Goal: Task Accomplishment & Management: Use online tool/utility

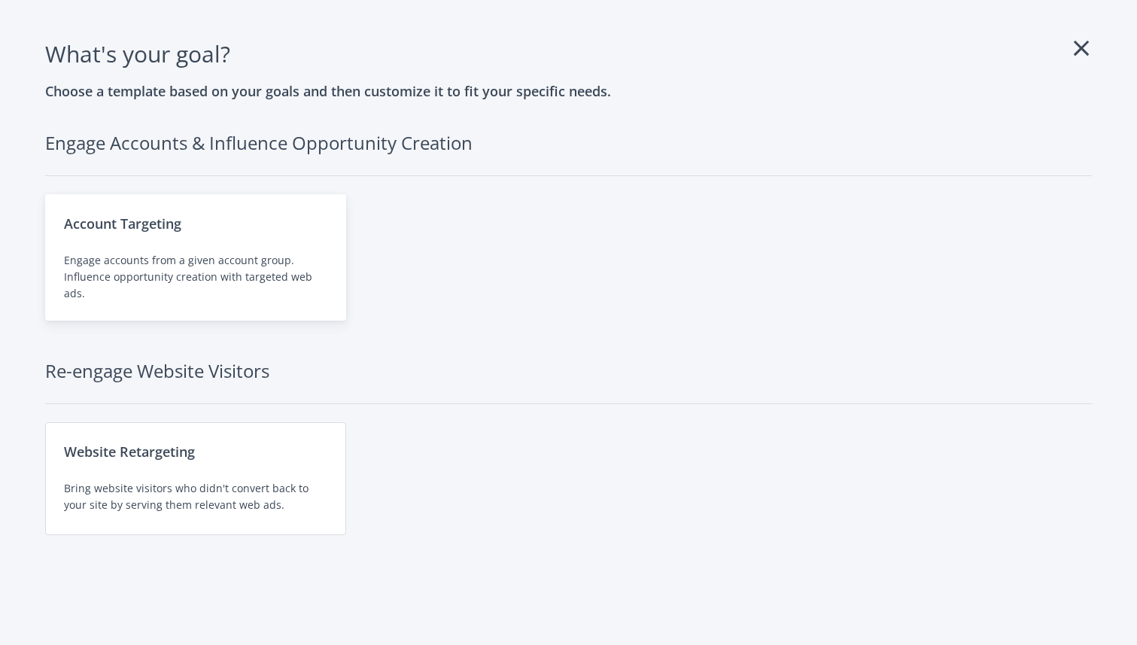
click at [195, 249] on div "Account Targeting Engage accounts from a given account group. Influence opportu…" at bounding box center [195, 257] width 301 height 126
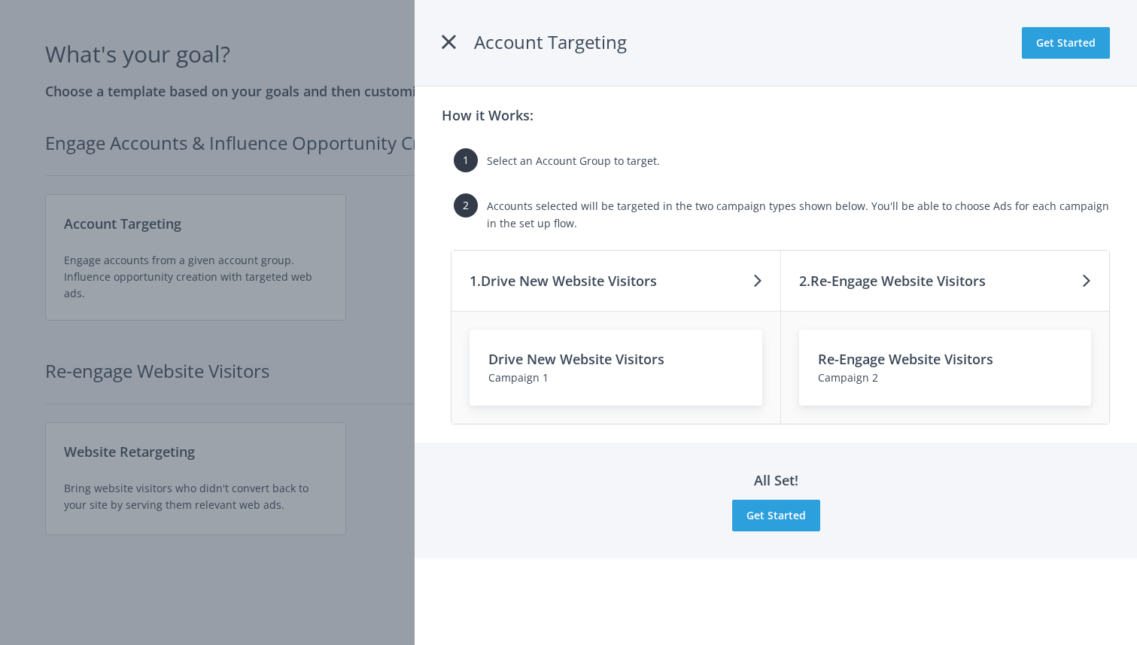
click at [452, 41] on icon at bounding box center [449, 42] width 14 height 27
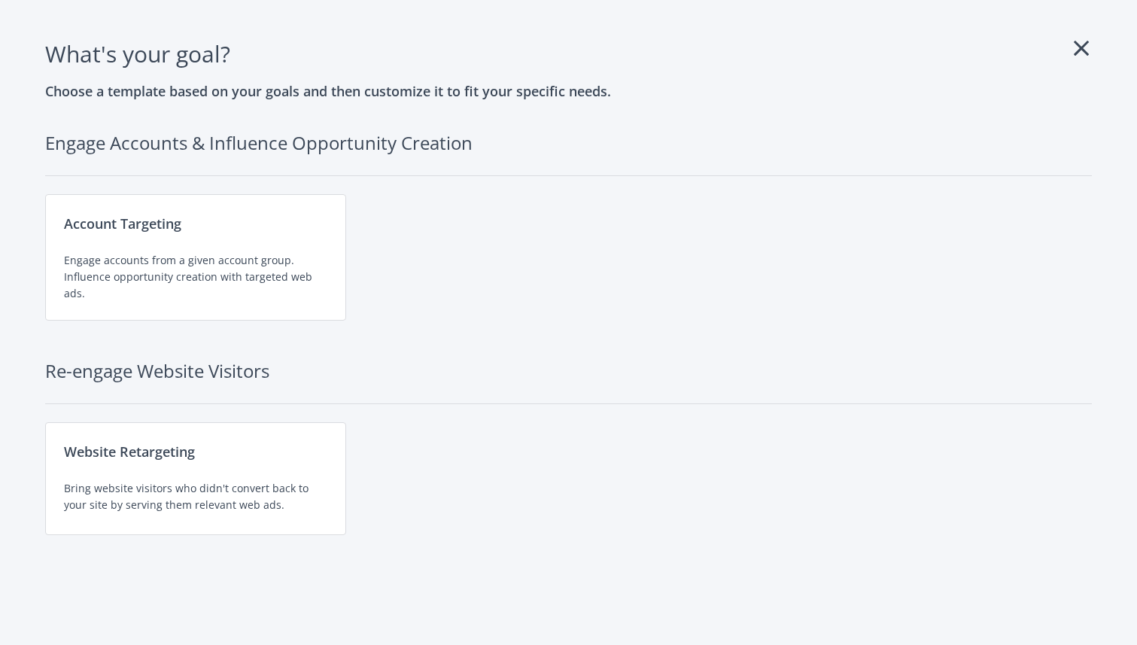
click at [1082, 53] on icon at bounding box center [1081, 48] width 15 height 24
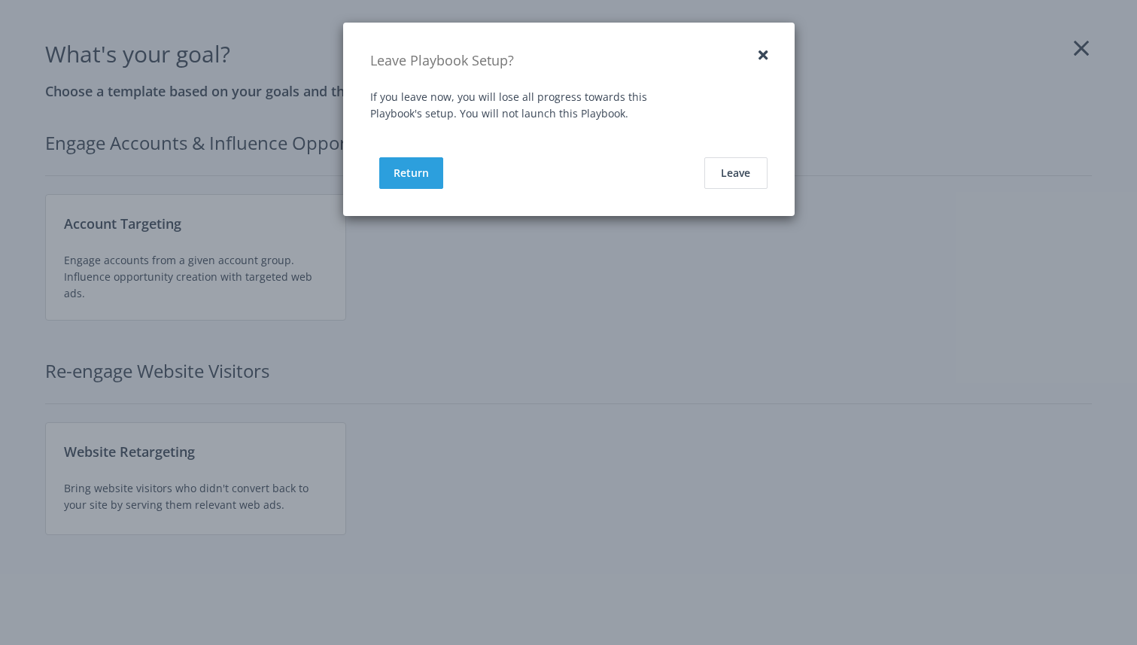
click at [759, 53] on button "button" at bounding box center [763, 55] width 9 height 14
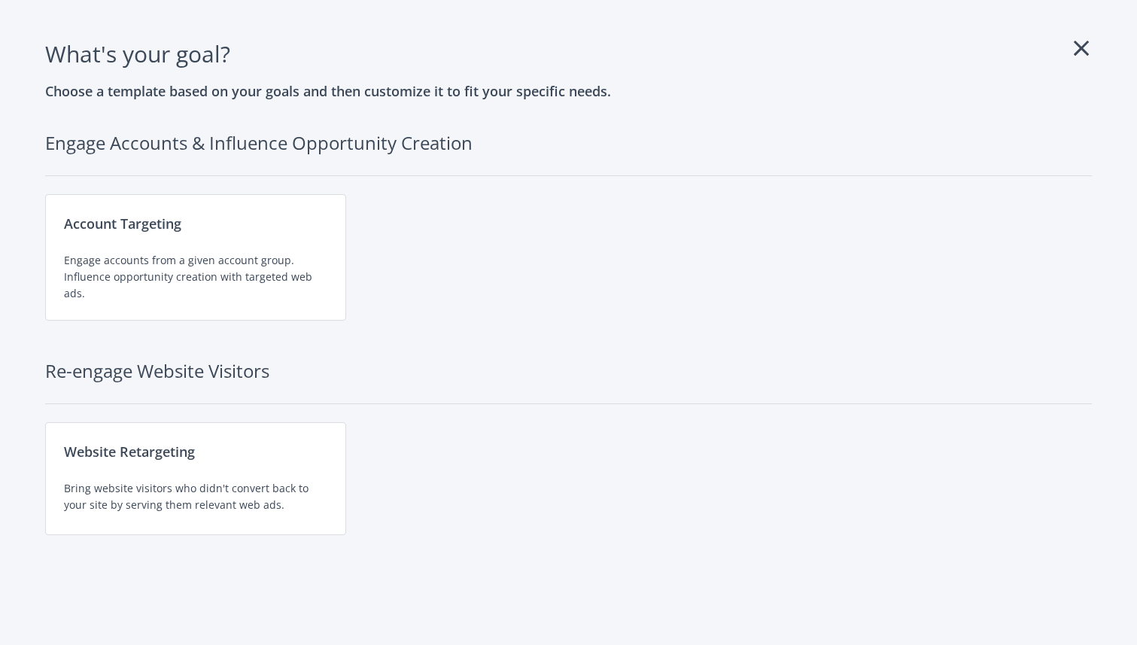
click at [1081, 47] on icon at bounding box center [1081, 48] width 15 height 24
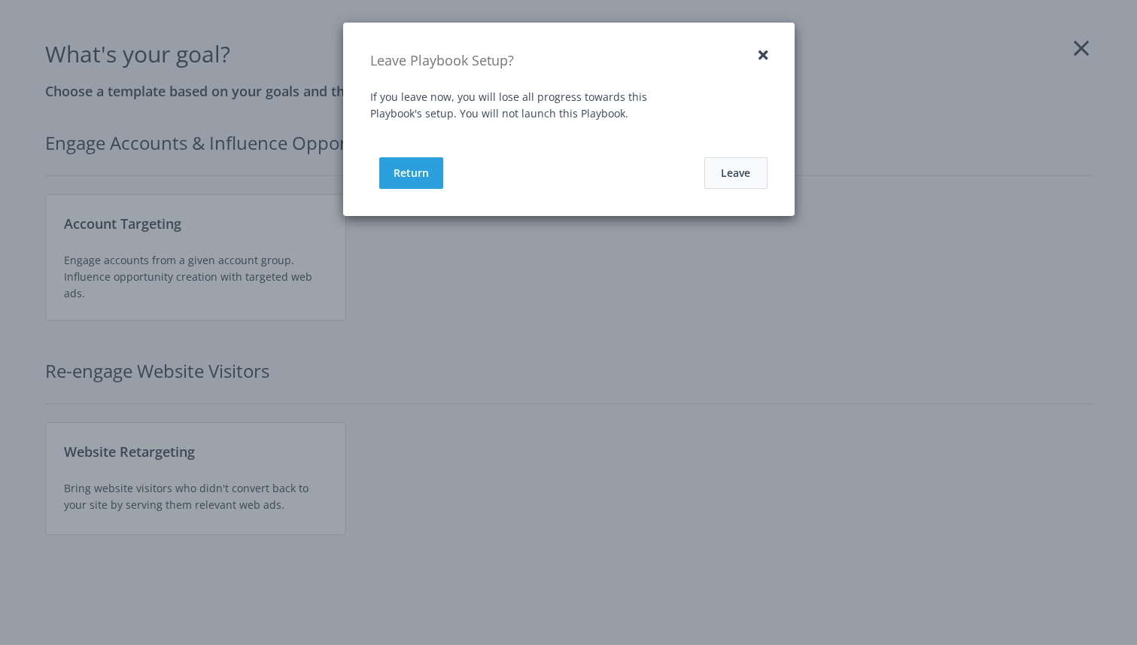
click at [716, 181] on button "Leave" at bounding box center [736, 173] width 63 height 32
